Goal: Task Accomplishment & Management: Complete application form

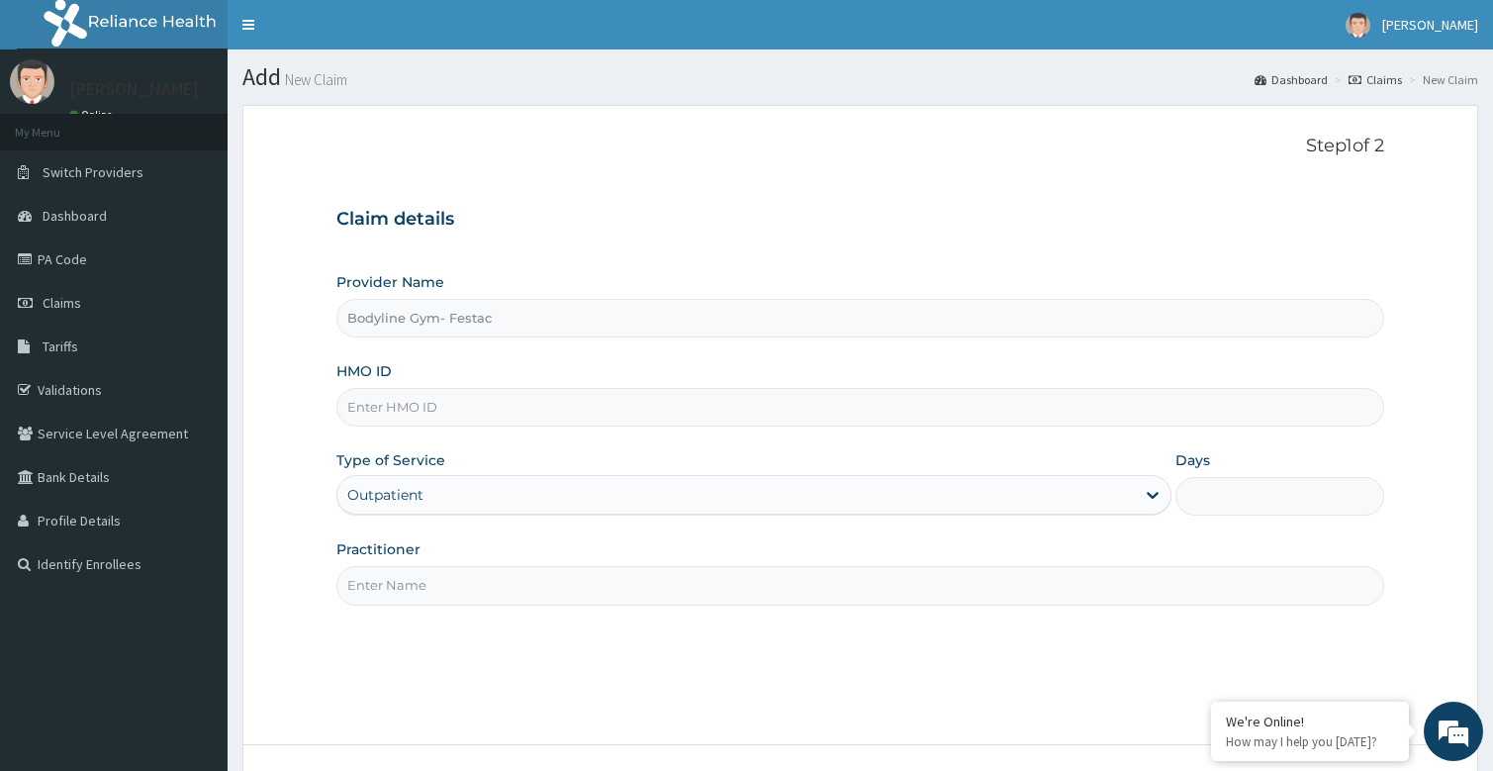
type input "Bodyline Gym- Festac"
type input "1"
click at [399, 590] on input "Practitioner" at bounding box center [860, 585] width 1049 height 39
click at [421, 586] on input "Practitioner" at bounding box center [860, 585] width 1049 height 39
click at [415, 410] on input "HMO ID" at bounding box center [860, 407] width 1049 height 39
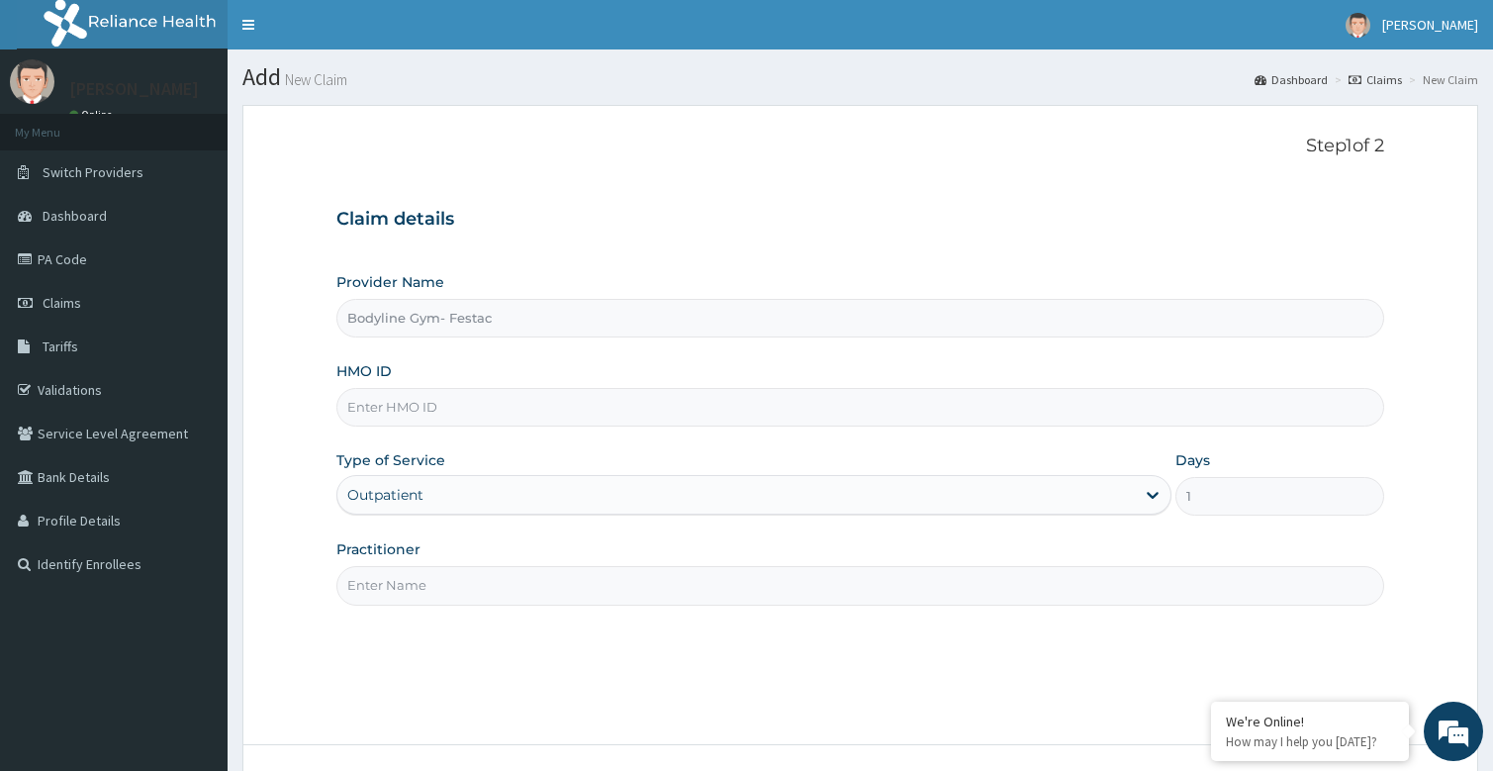
type input "bodyline"
type input "9"
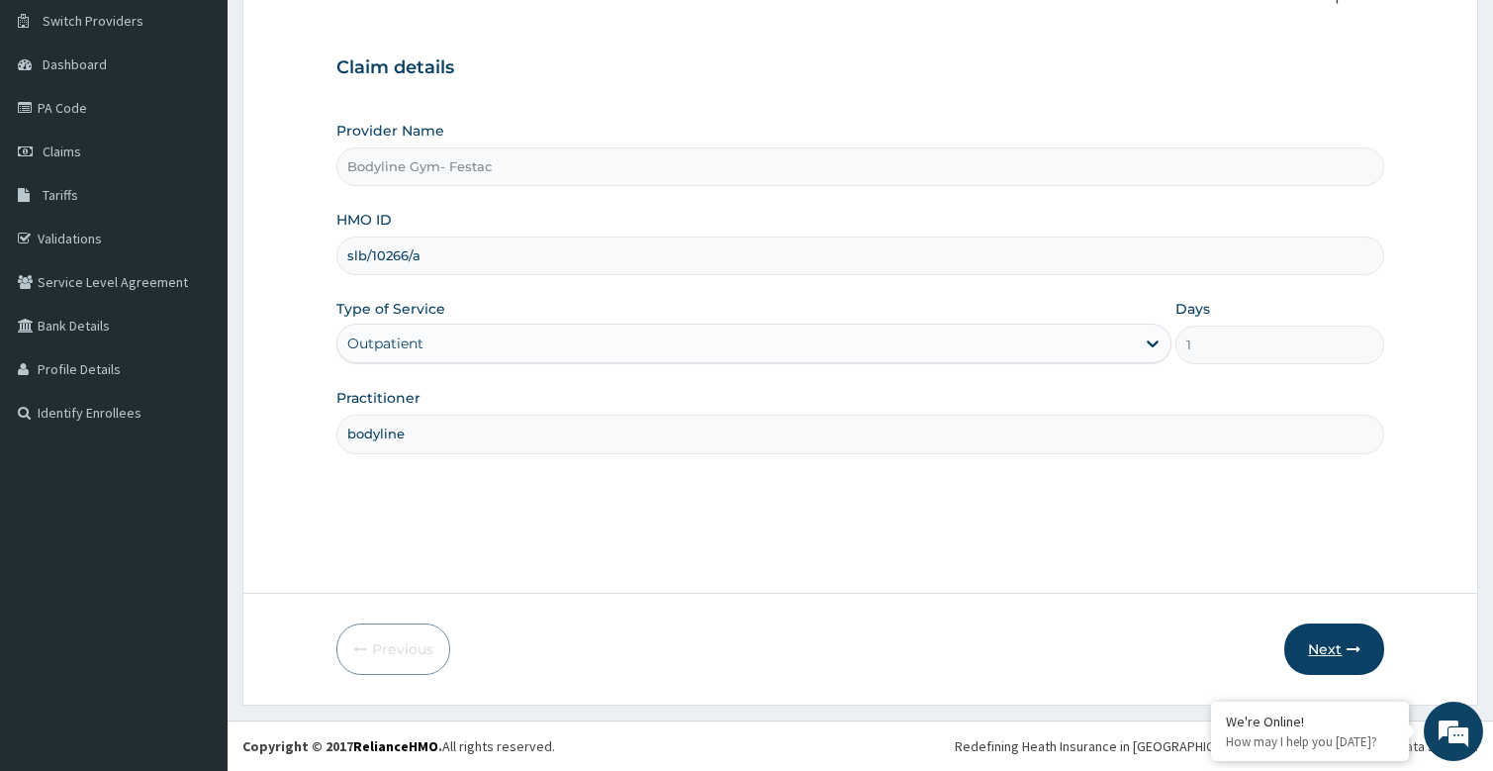
type input "slb/10266/a"
click at [1321, 642] on button "Next" at bounding box center [1334, 648] width 100 height 51
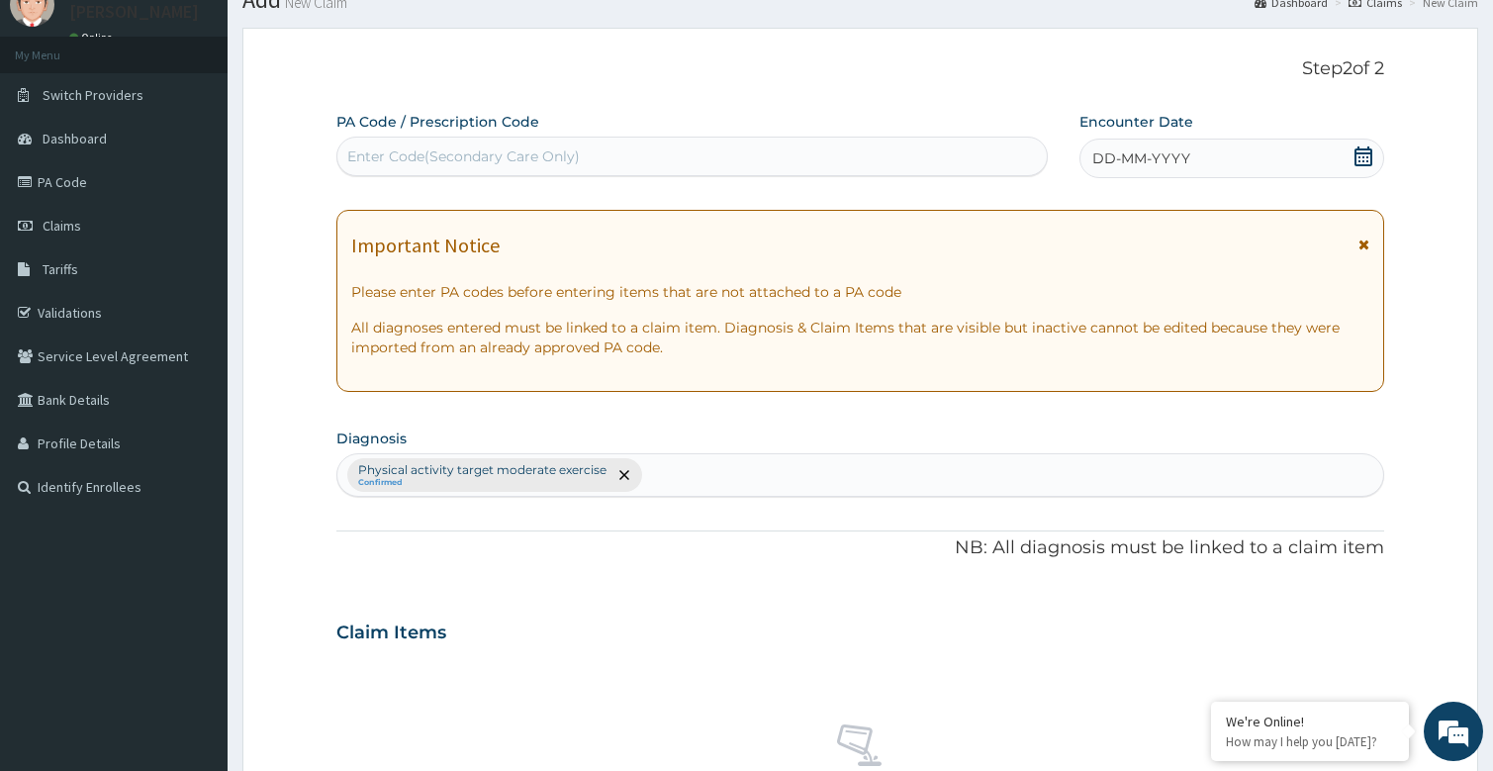
scroll to position [0, 0]
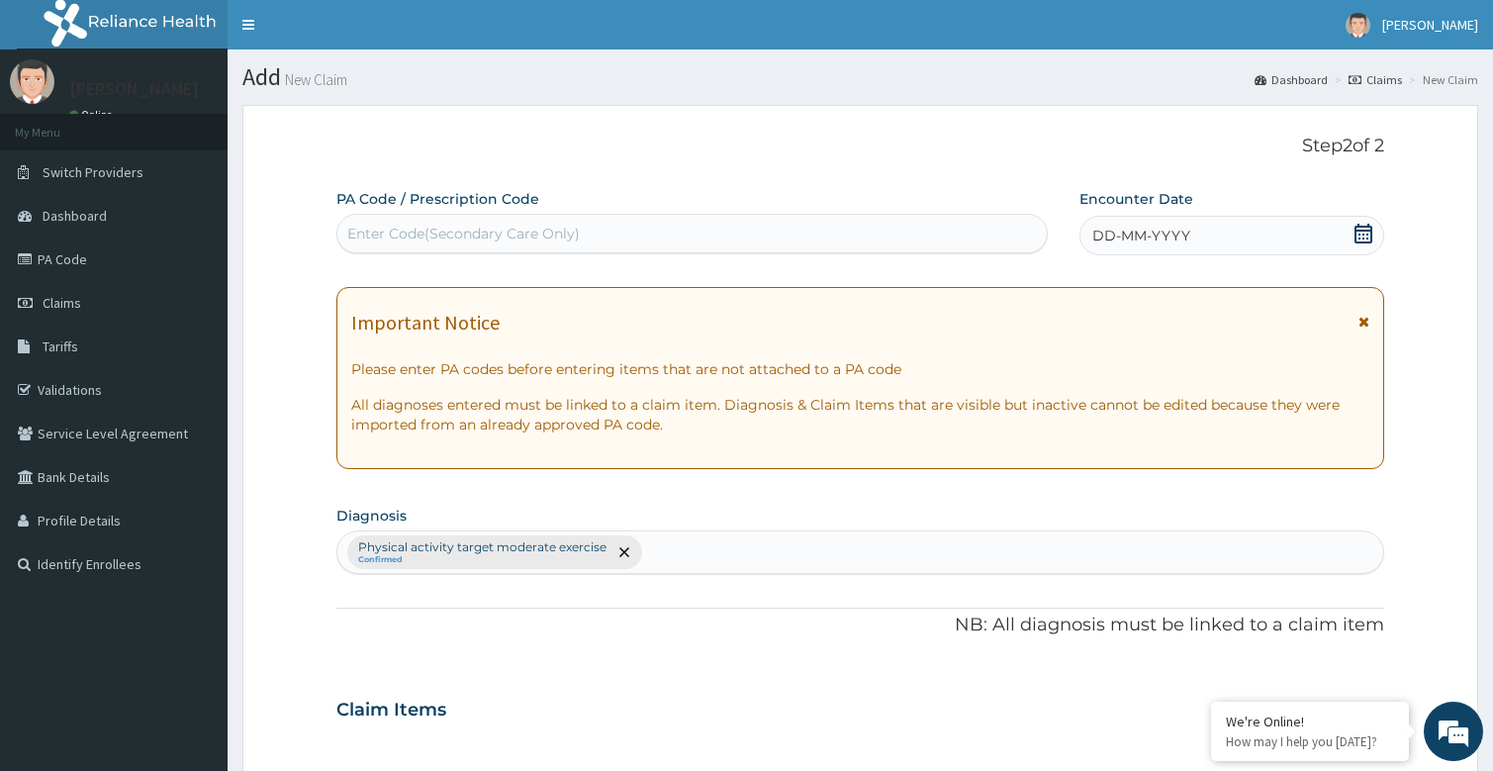
click at [1148, 231] on span "DD-MM-YYYY" at bounding box center [1141, 236] width 98 height 20
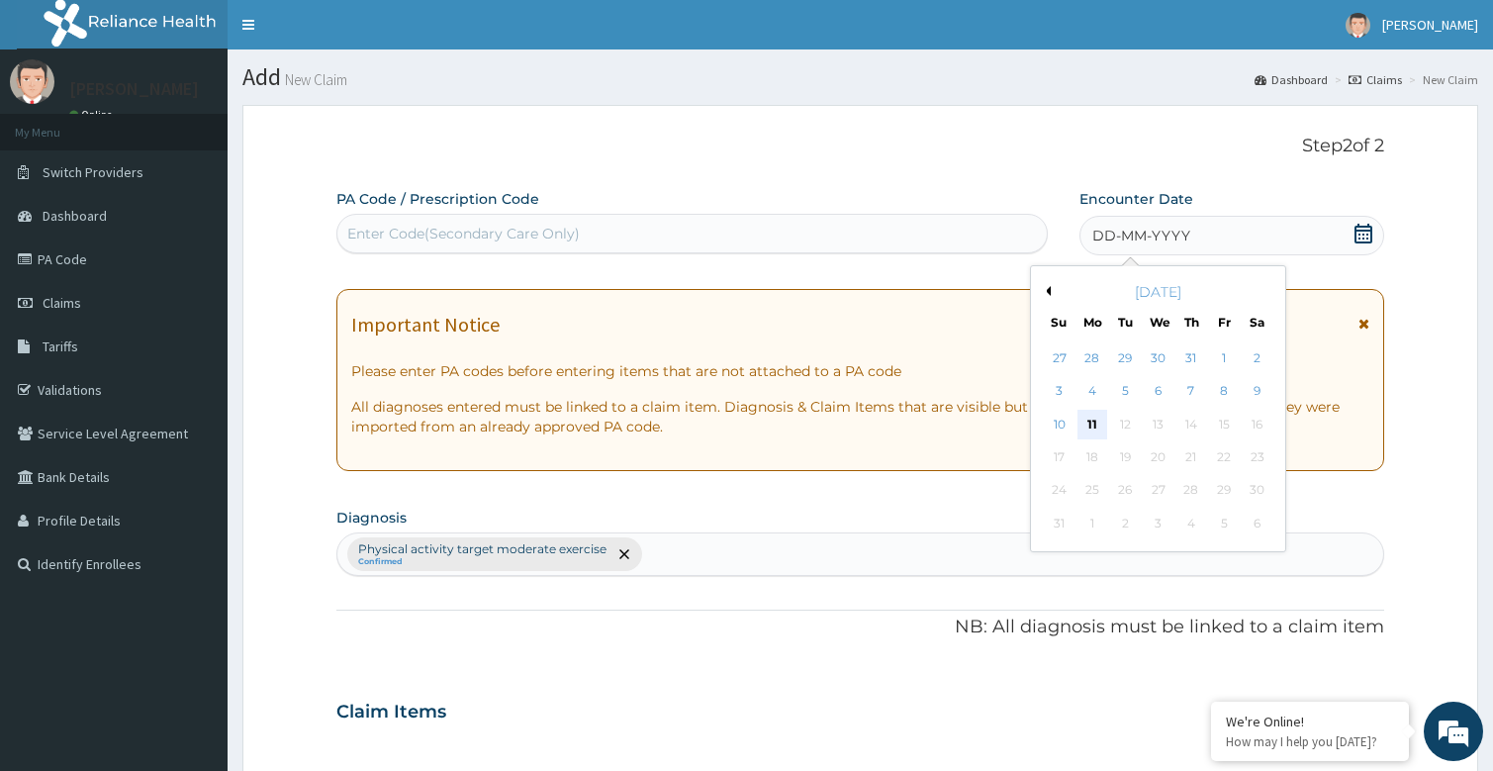
click at [1090, 416] on div "11" at bounding box center [1092, 425] width 30 height 30
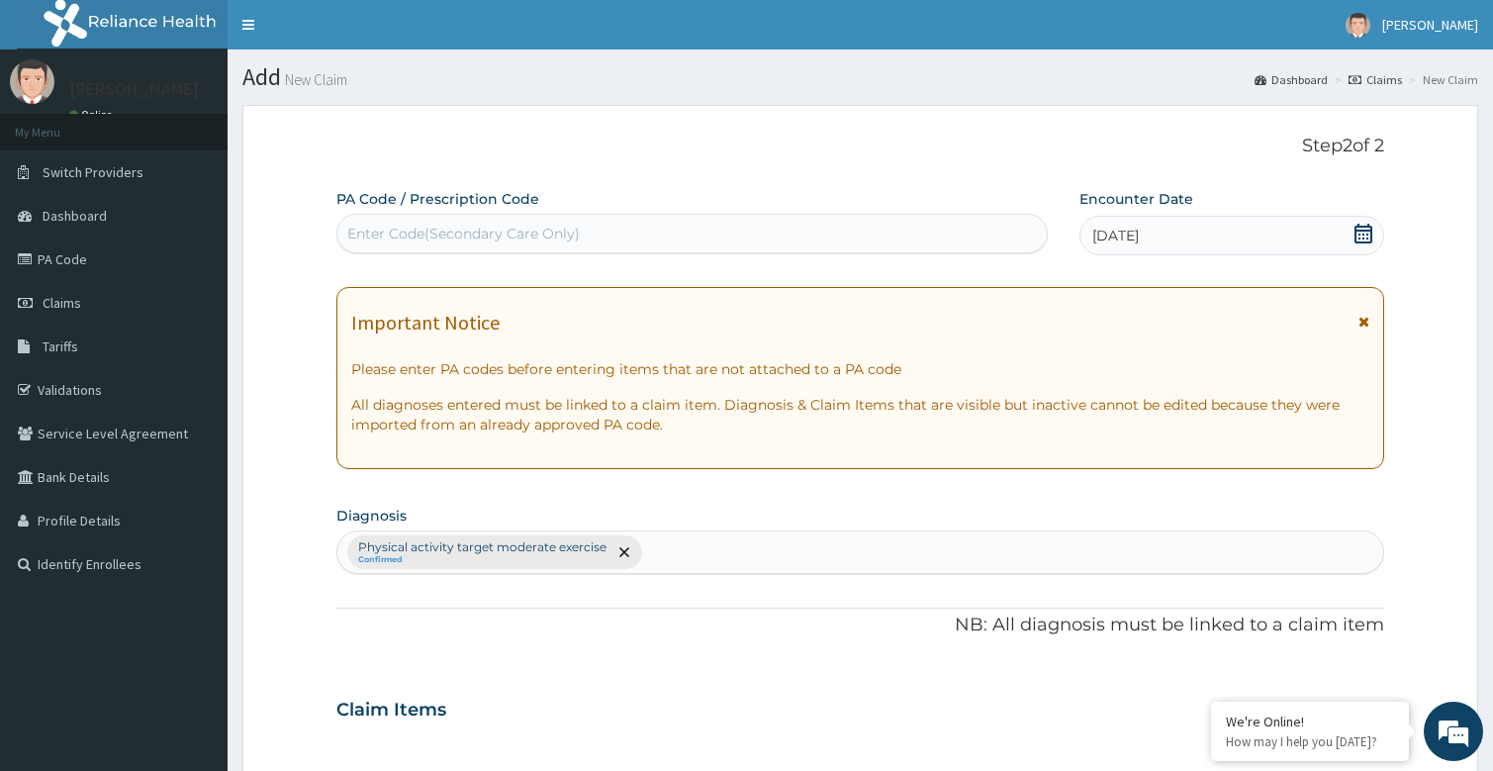
click at [451, 241] on div "Enter Code(Secondary Care Only)" at bounding box center [463, 234] width 232 height 20
type input "PA/51AF1A"
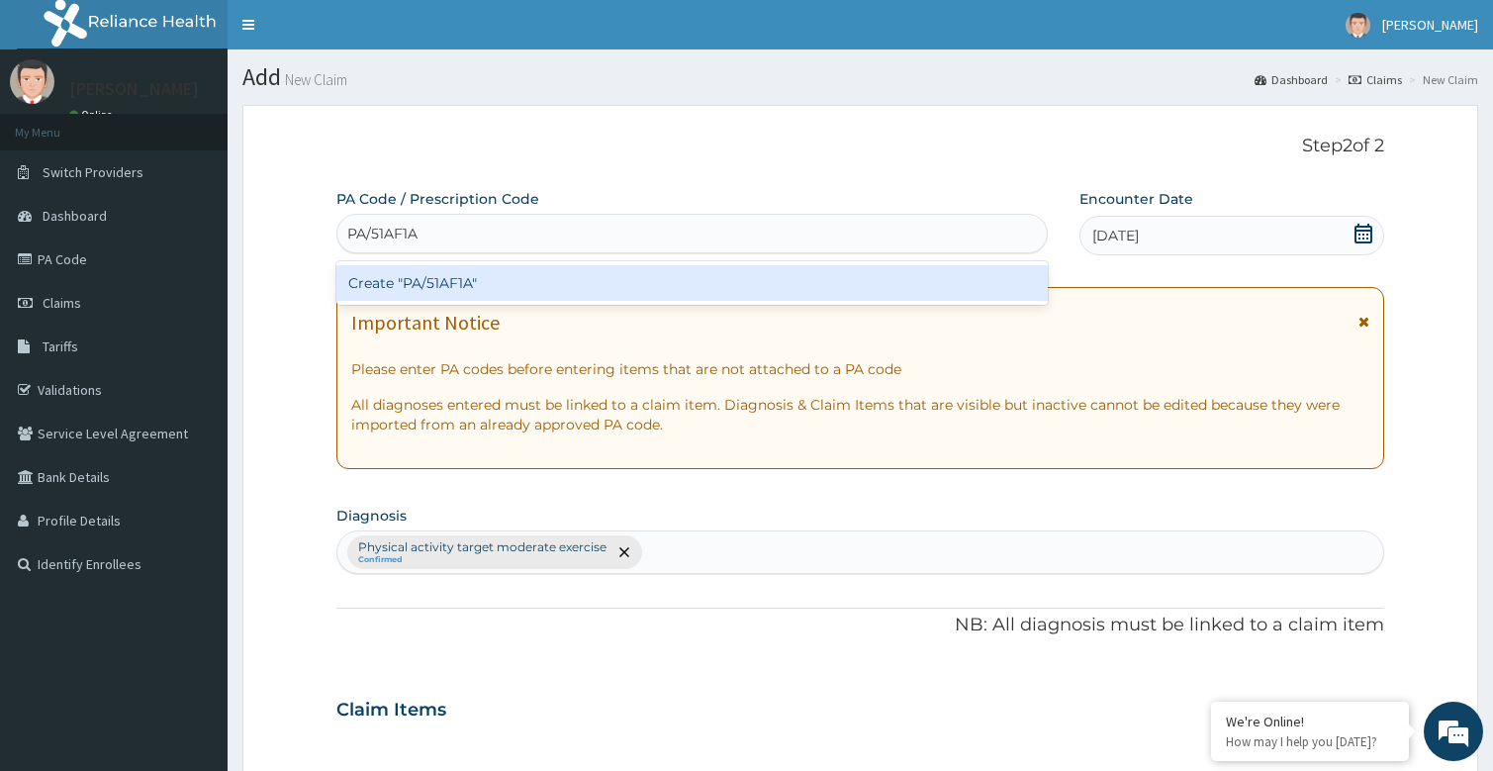
click at [502, 296] on div "Create "PA/51AF1A"" at bounding box center [692, 283] width 712 height 36
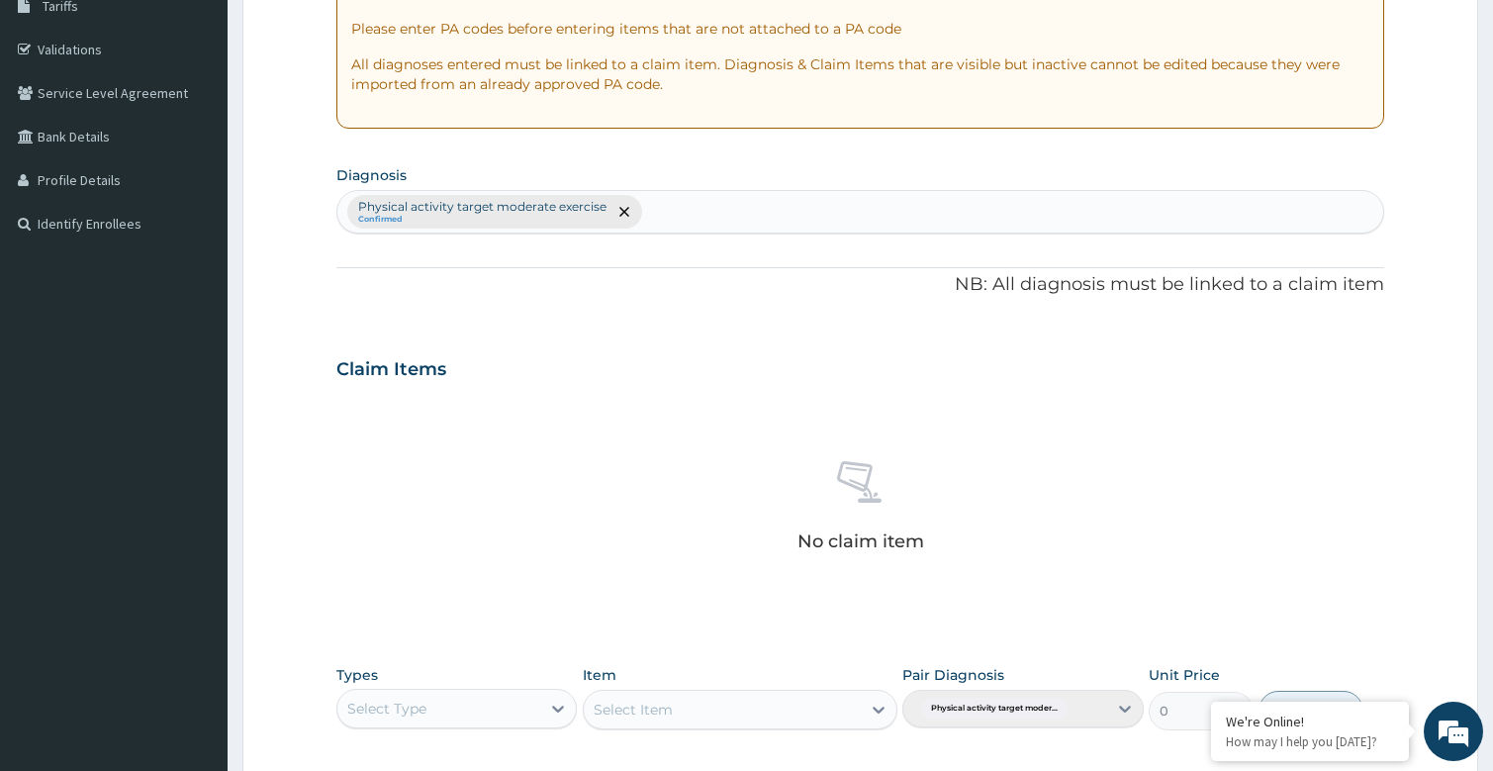
scroll to position [594, 0]
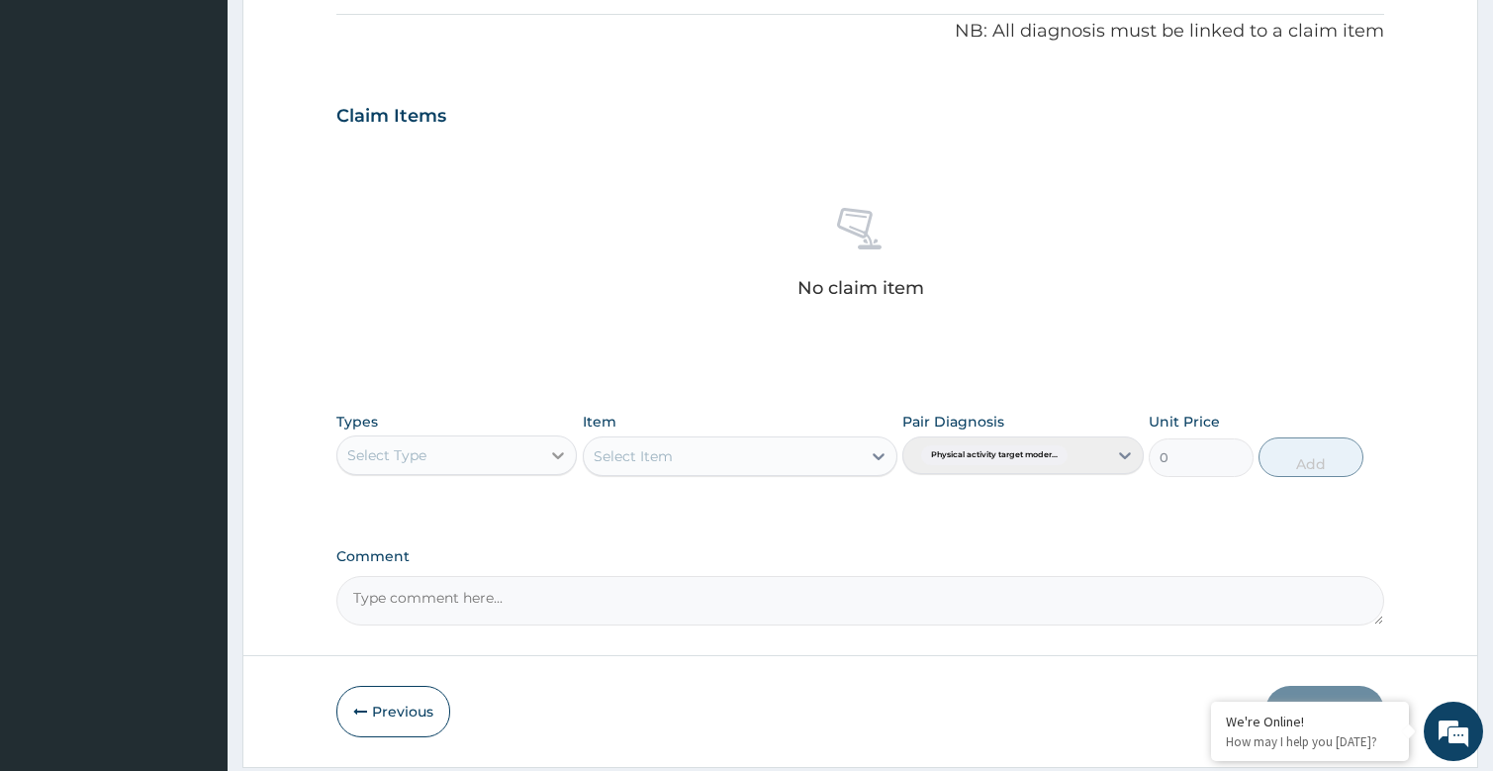
click at [549, 457] on icon at bounding box center [558, 455] width 20 height 20
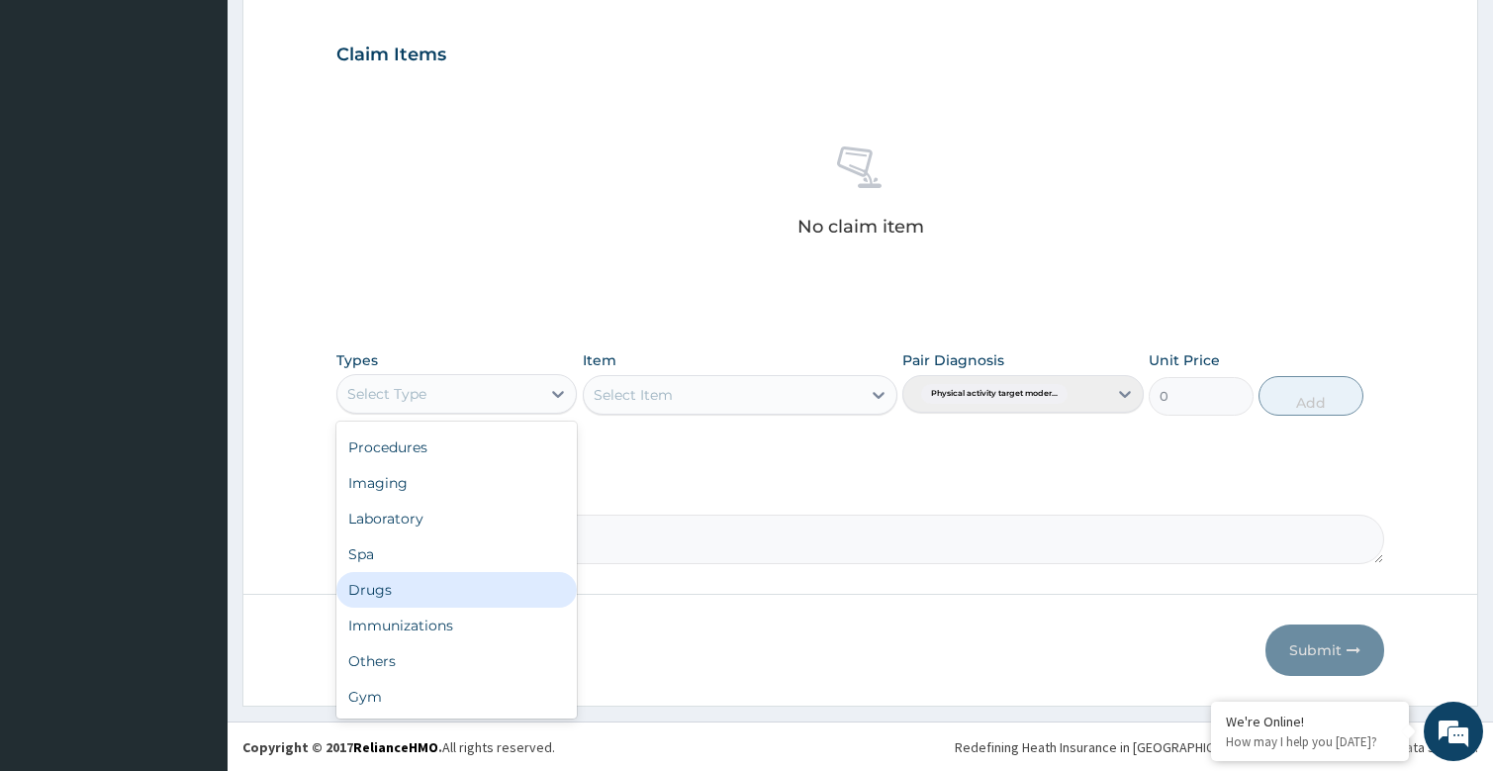
scroll to position [656, 0]
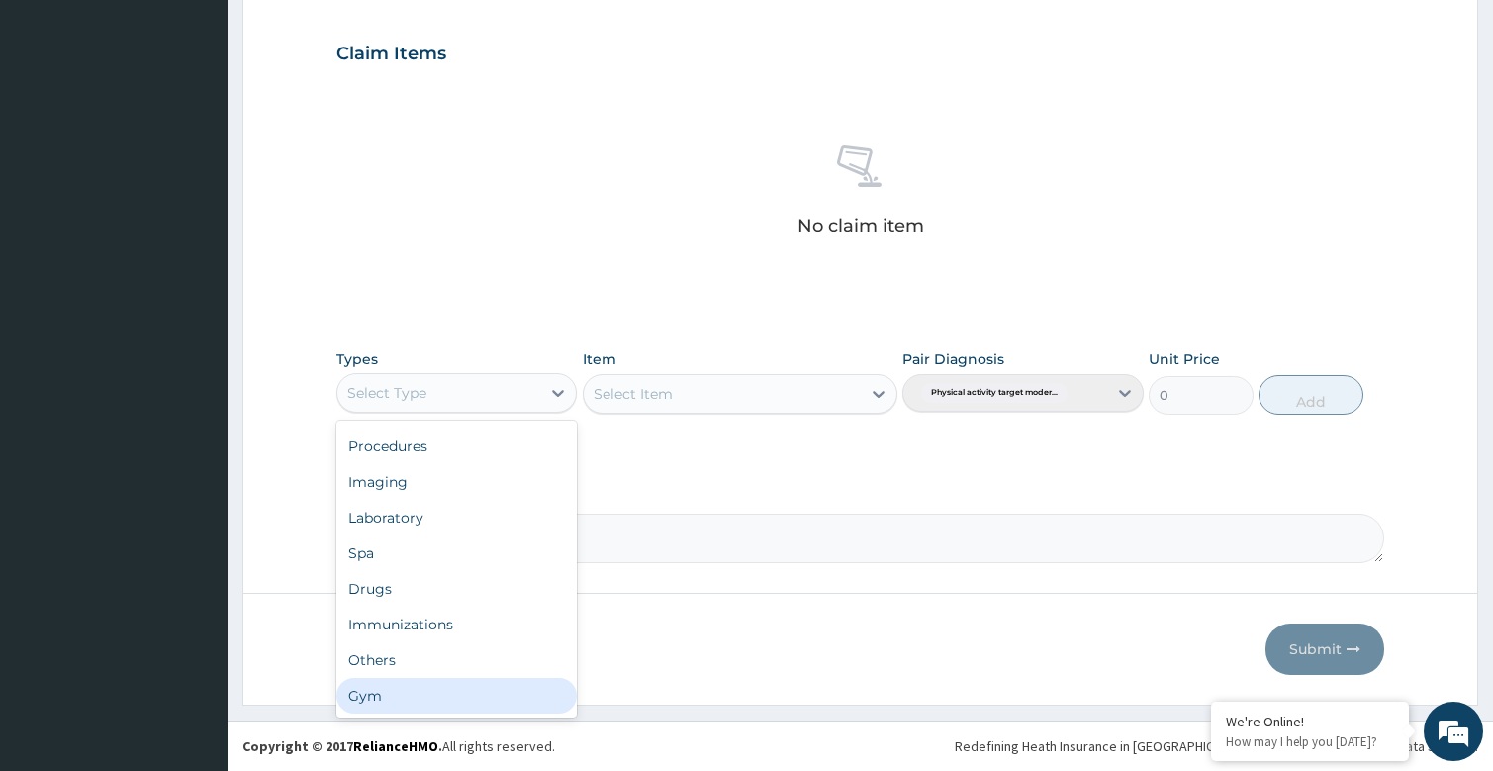
click at [418, 684] on div "Gym" at bounding box center [456, 696] width 241 height 36
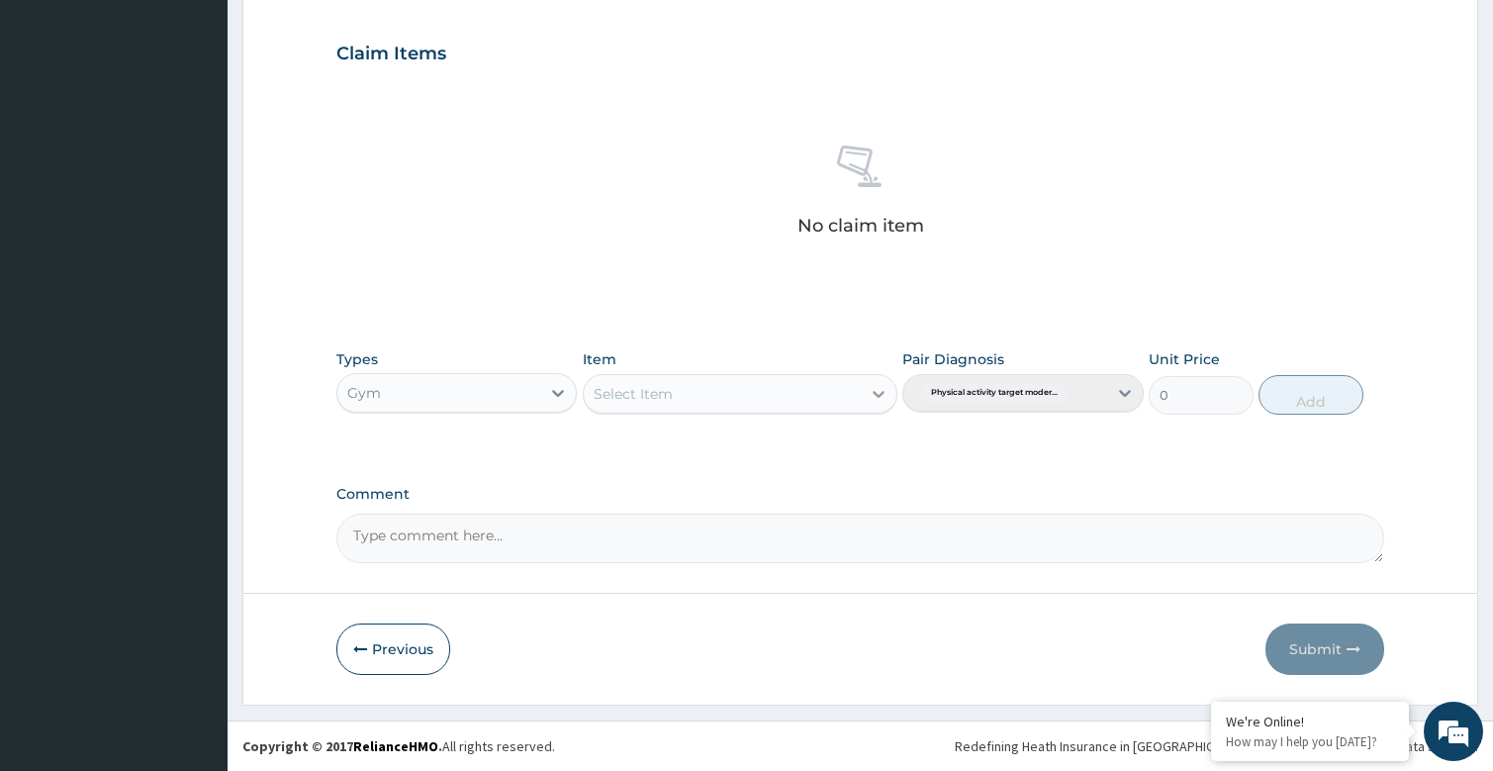
click at [869, 389] on icon at bounding box center [879, 394] width 20 height 20
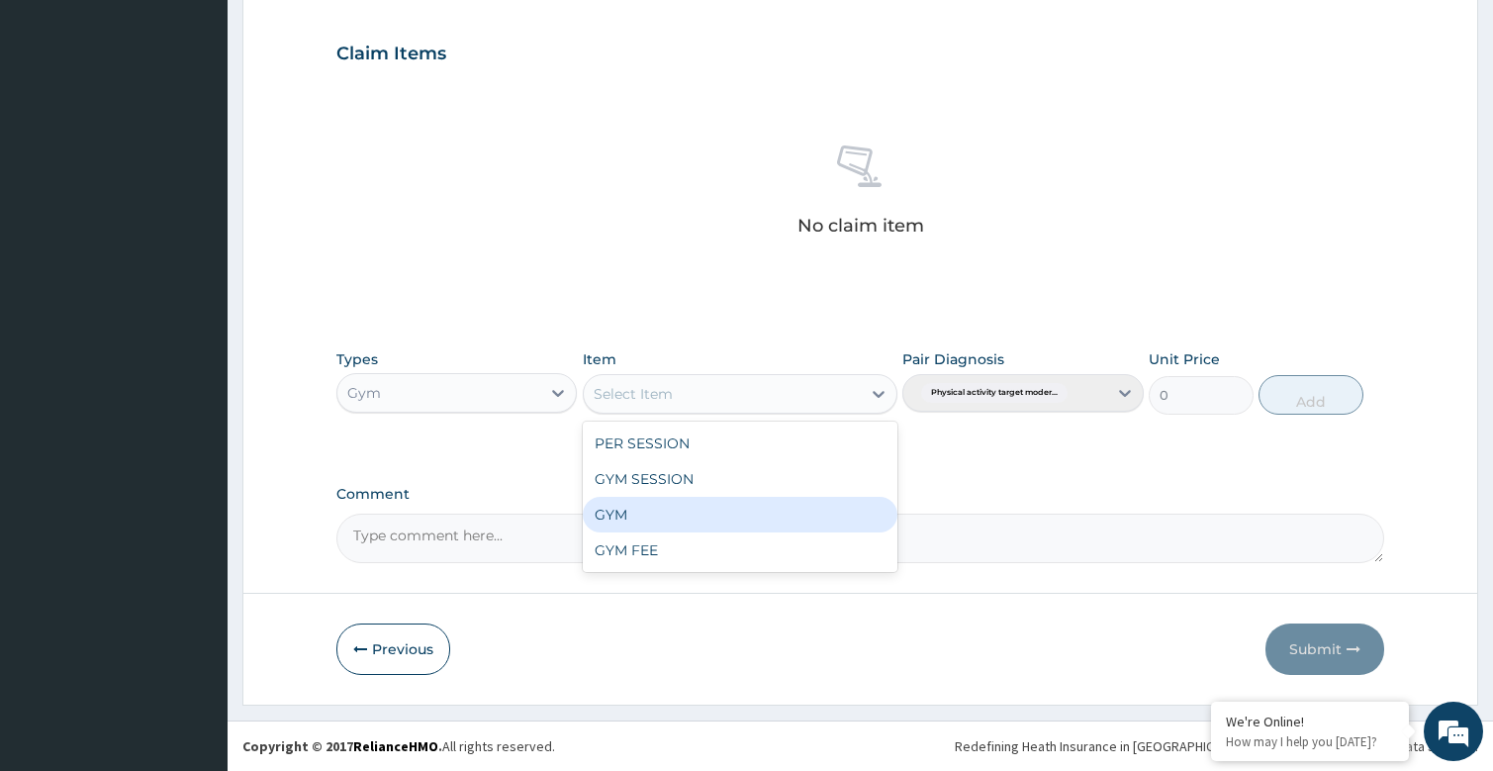
click at [635, 514] on div "GYM" at bounding box center [740, 515] width 315 height 36
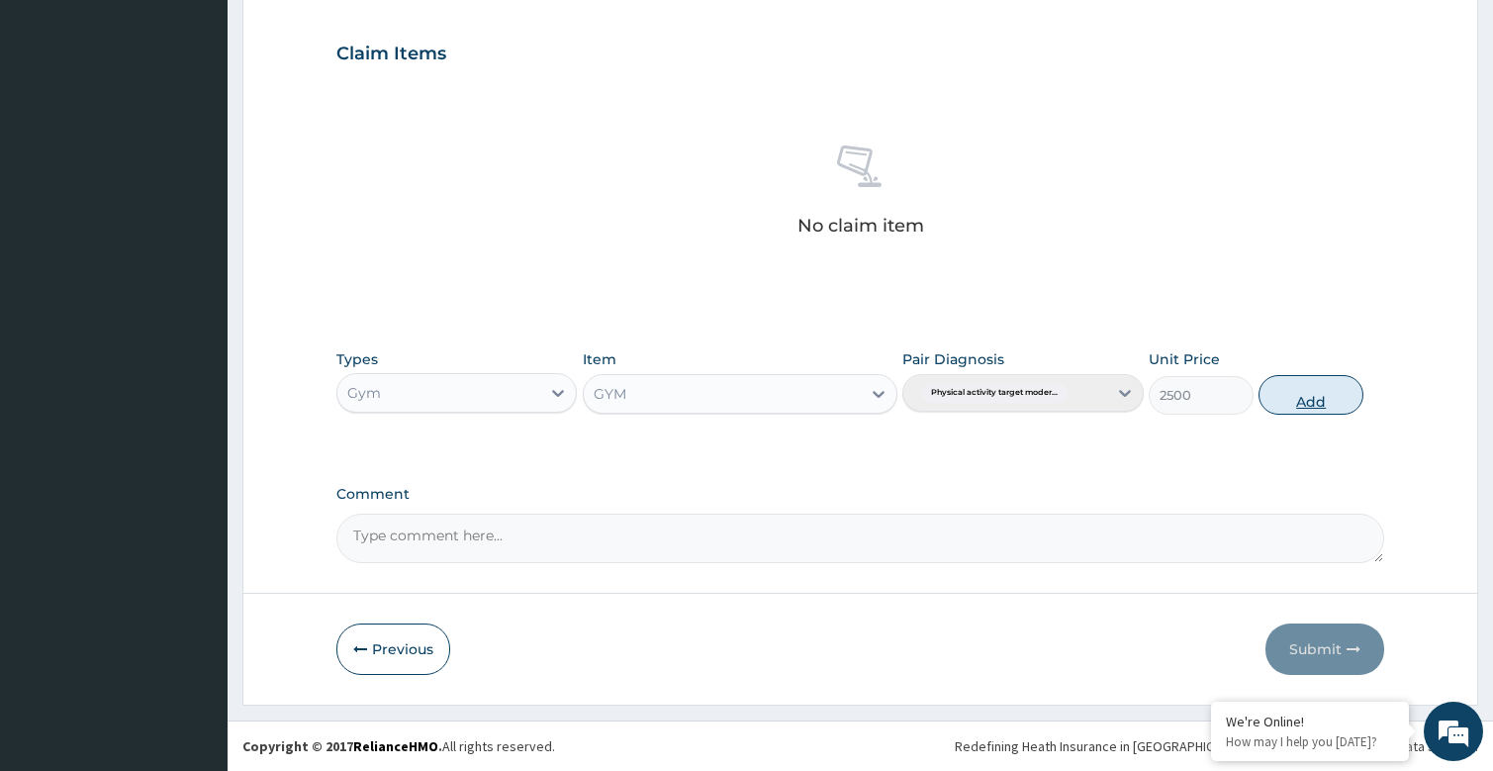
click at [1358, 399] on button "Add" at bounding box center [1310, 395] width 105 height 40
type input "0"
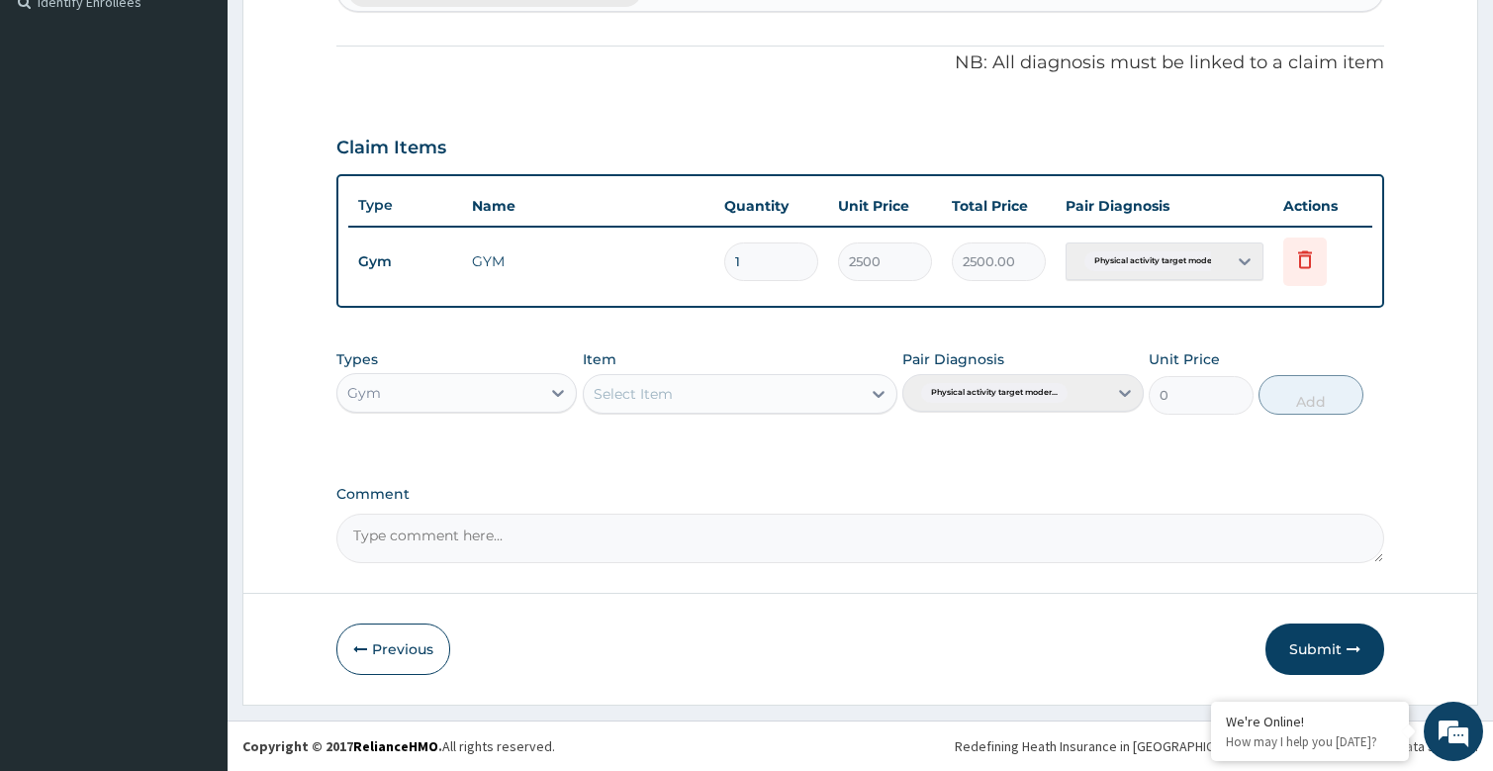
click at [1307, 653] on button "Submit" at bounding box center [1324, 648] width 119 height 51
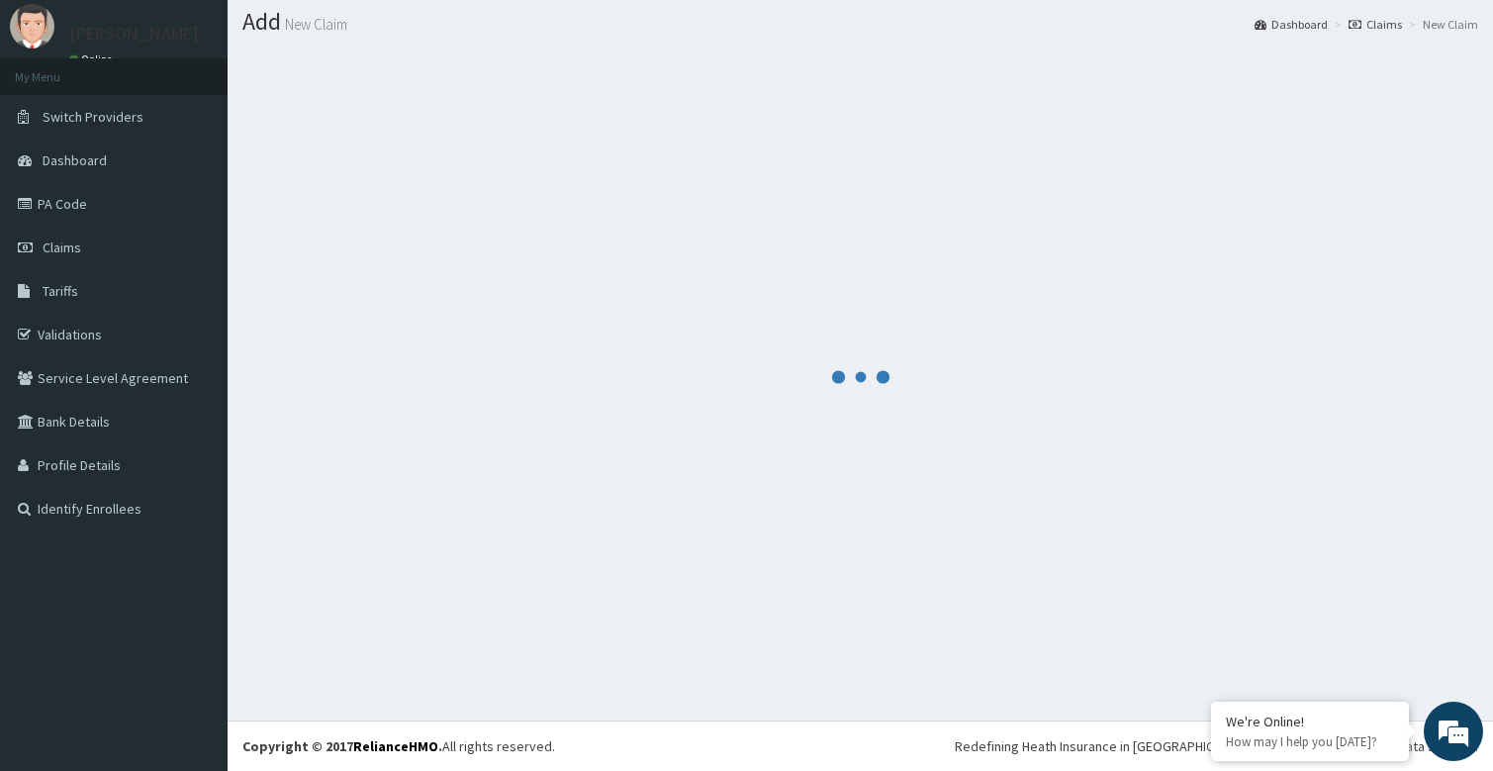
scroll to position [562, 0]
